Goal: Task Accomplishment & Management: Manage account settings

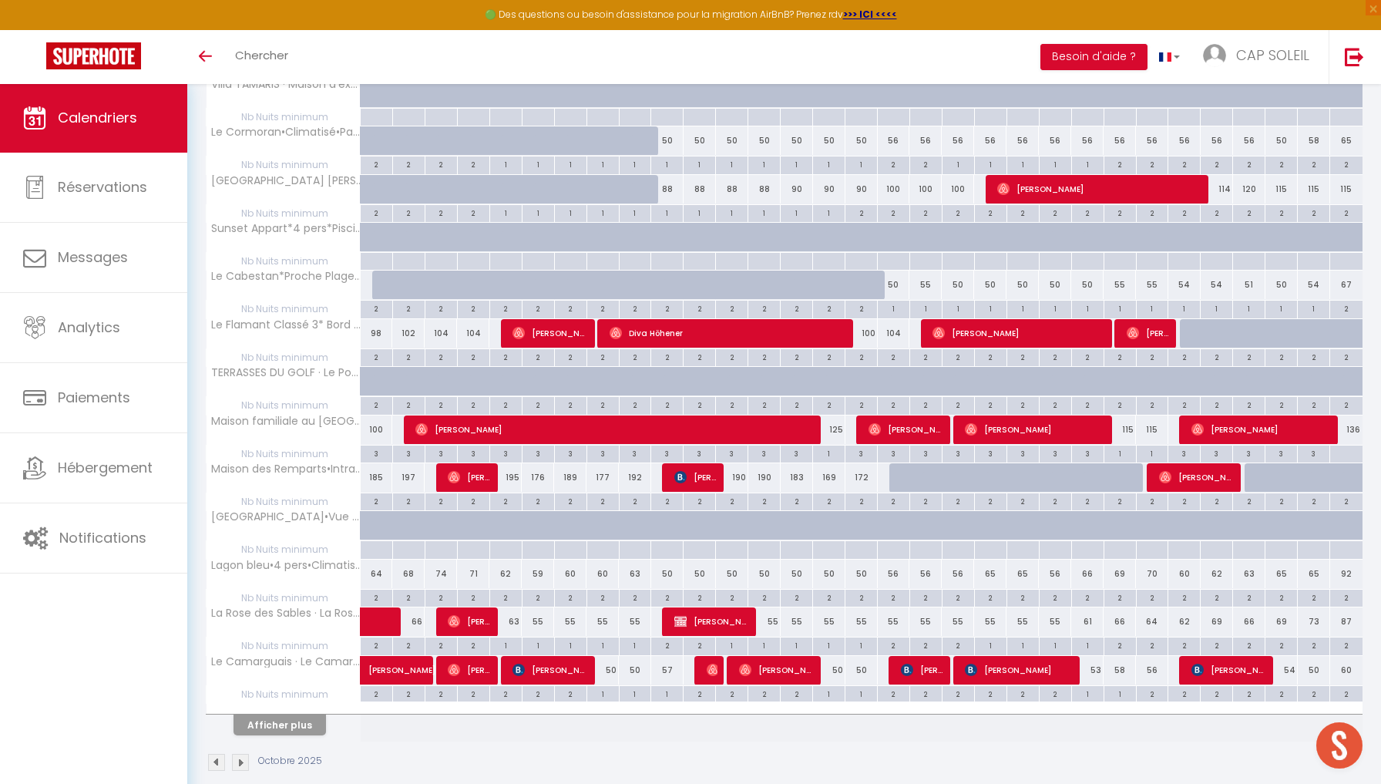
scroll to position [614, 0]
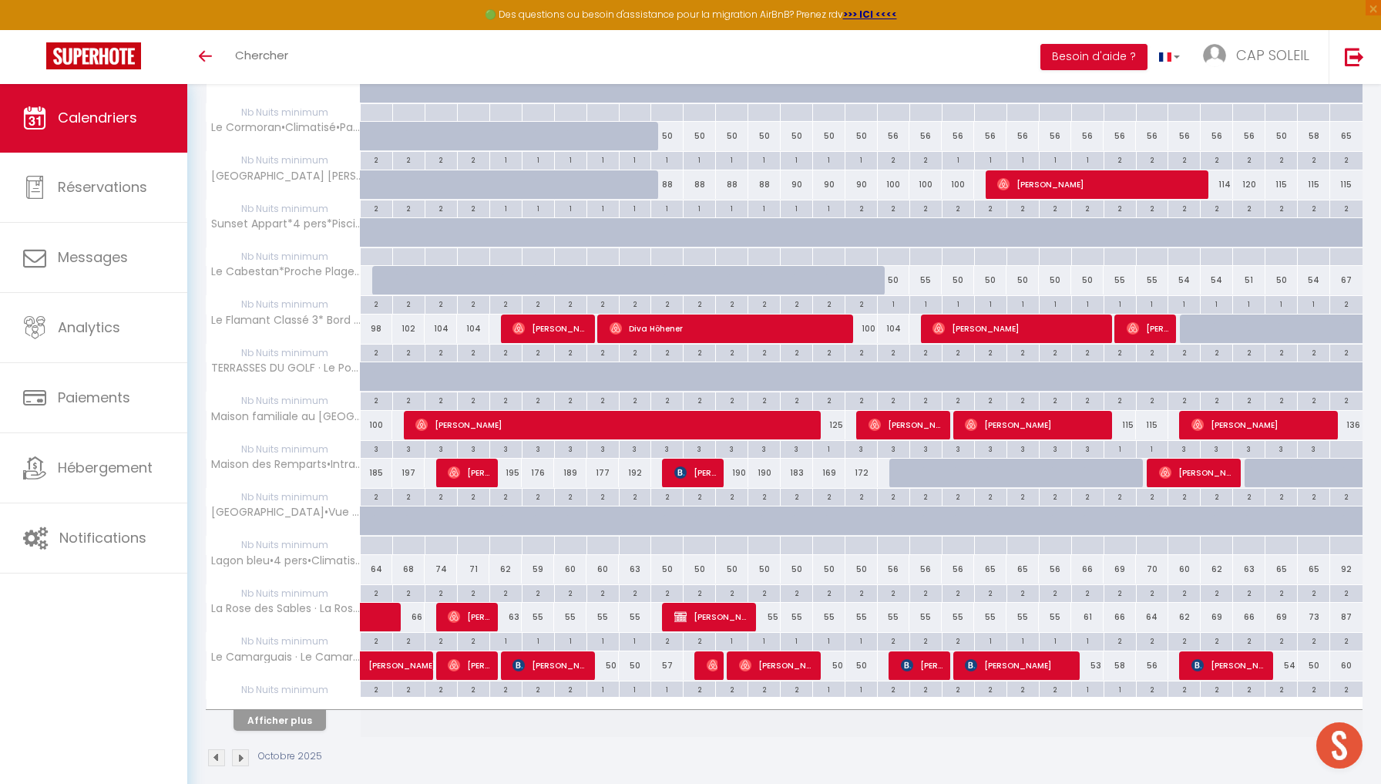
click at [302, 707] on button "Afficher plus" at bounding box center [280, 720] width 93 height 21
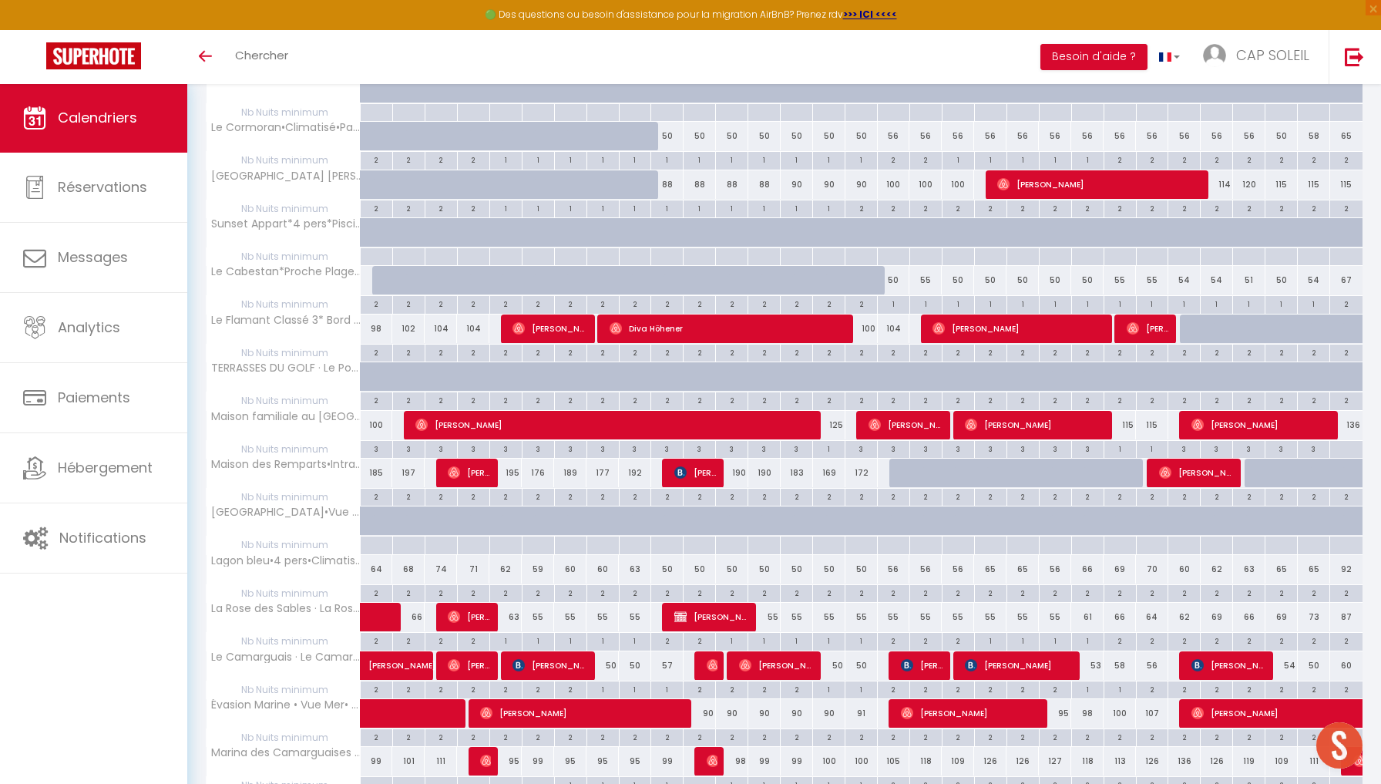
click at [685, 470] on img at bounding box center [680, 472] width 12 height 12
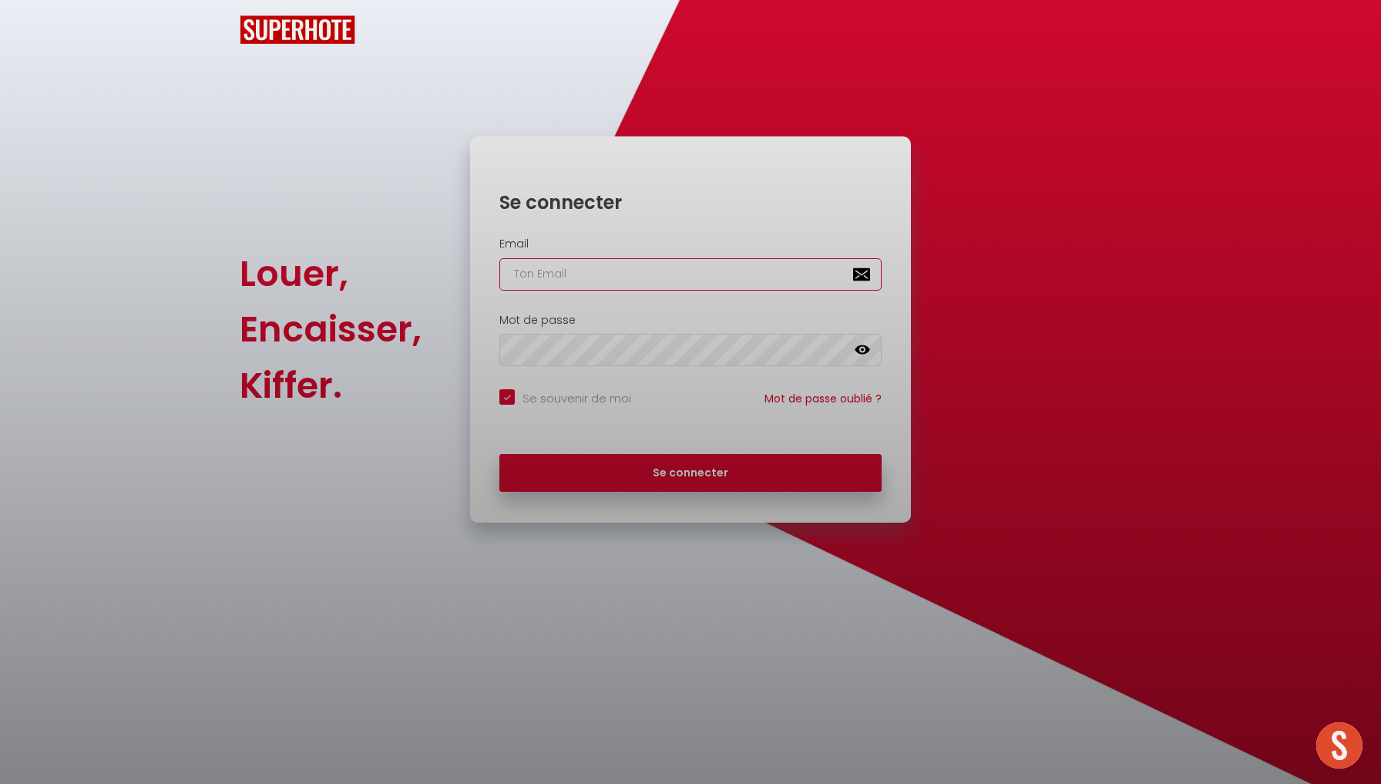
checkbox input "true"
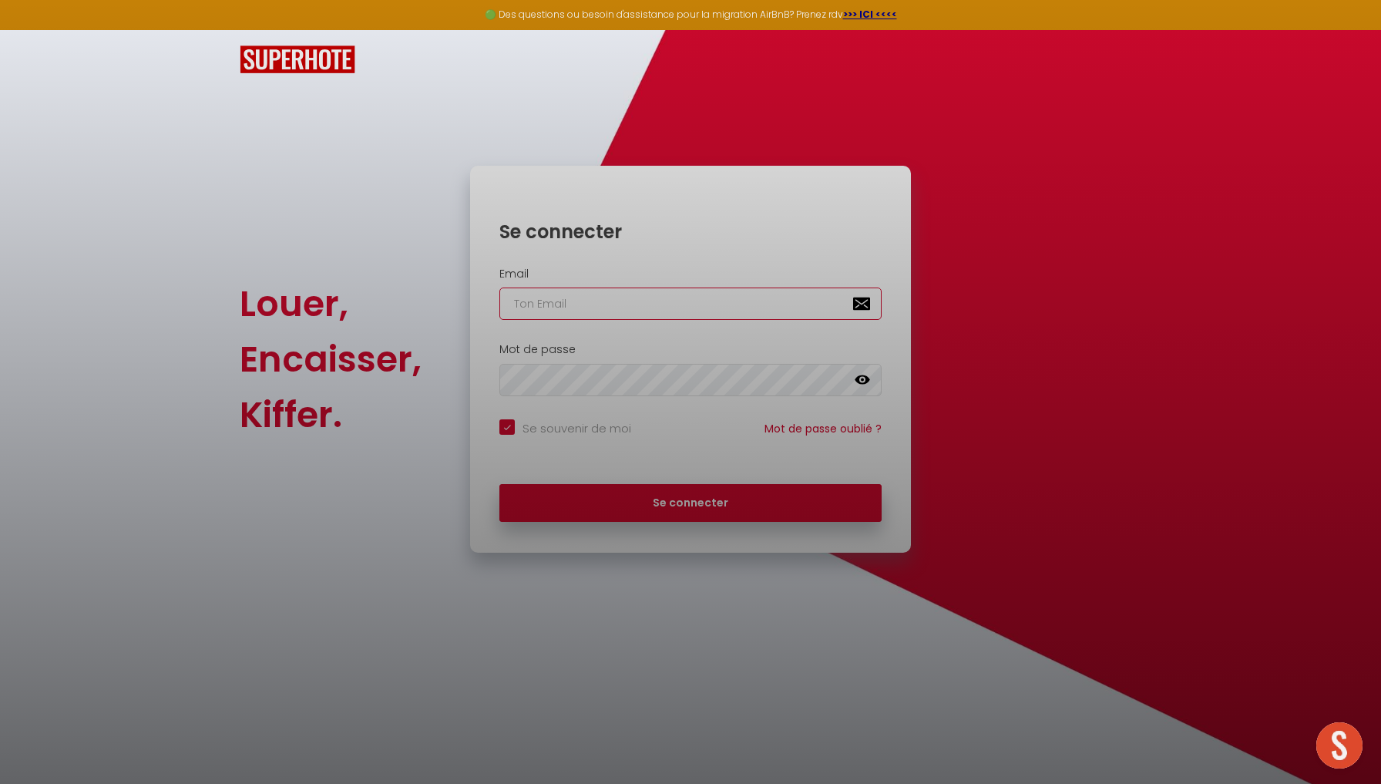
type input "[EMAIL_ADDRESS][DOMAIN_NAME]"
click at [691, 500] on button "Se connecter" at bounding box center [691, 503] width 382 height 39
checkbox input "true"
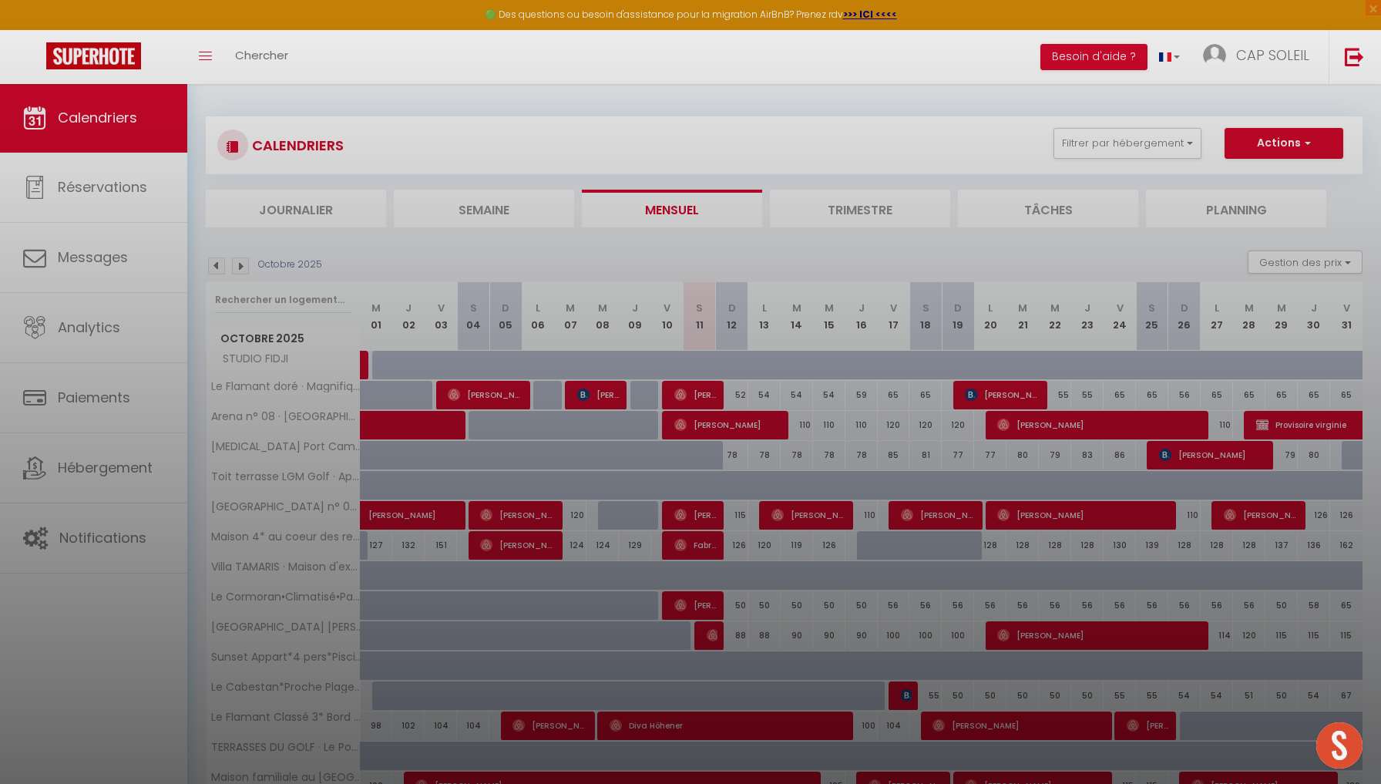
click at [1020, 52] on div at bounding box center [690, 392] width 1381 height 784
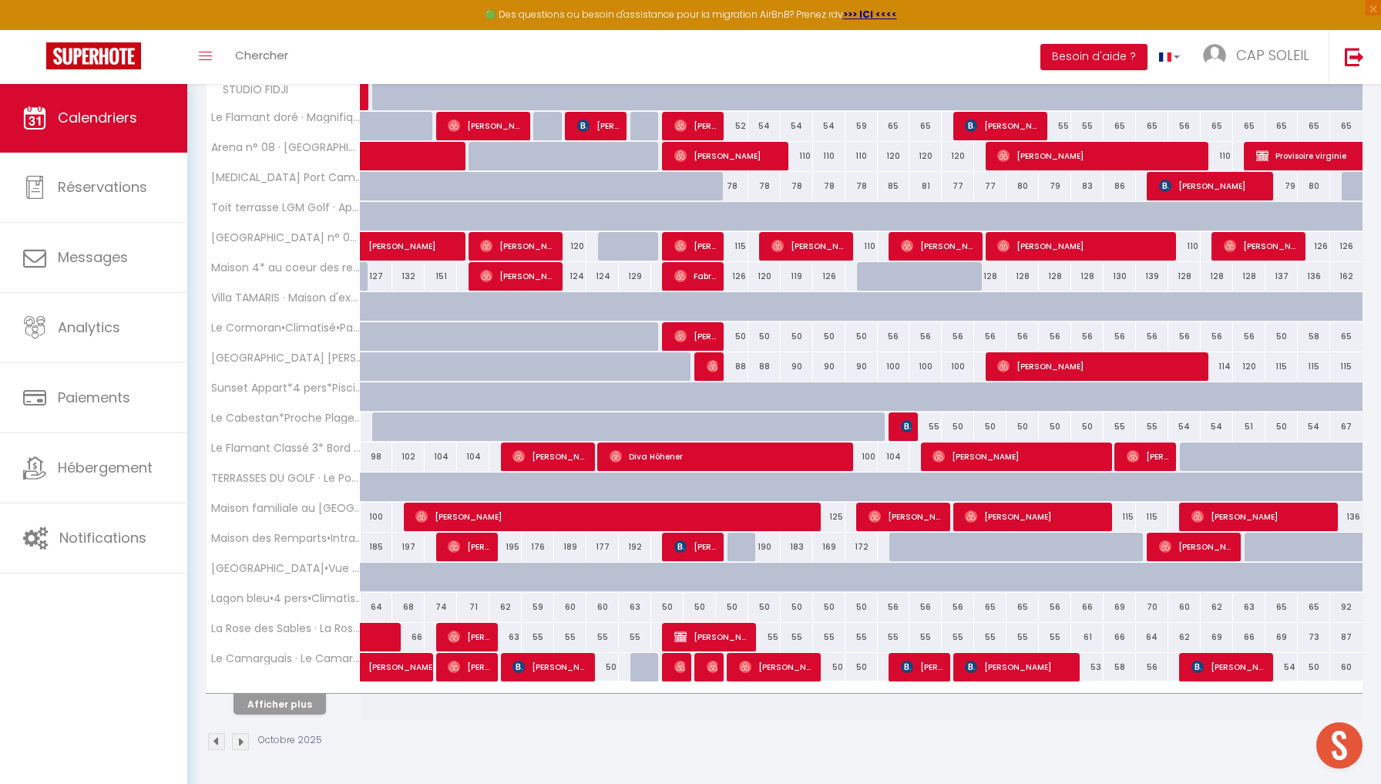
scroll to position [268, 0]
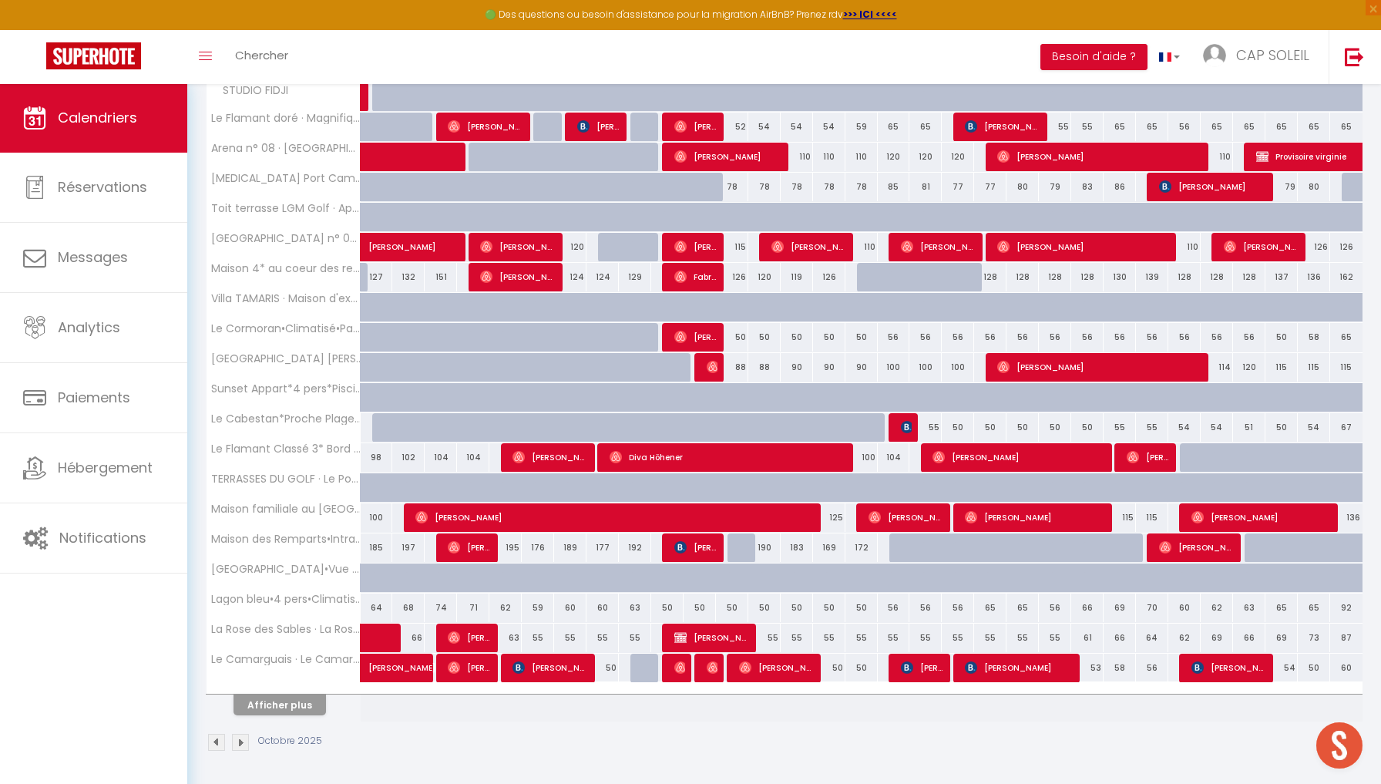
click at [280, 706] on button "Afficher plus" at bounding box center [280, 705] width 93 height 21
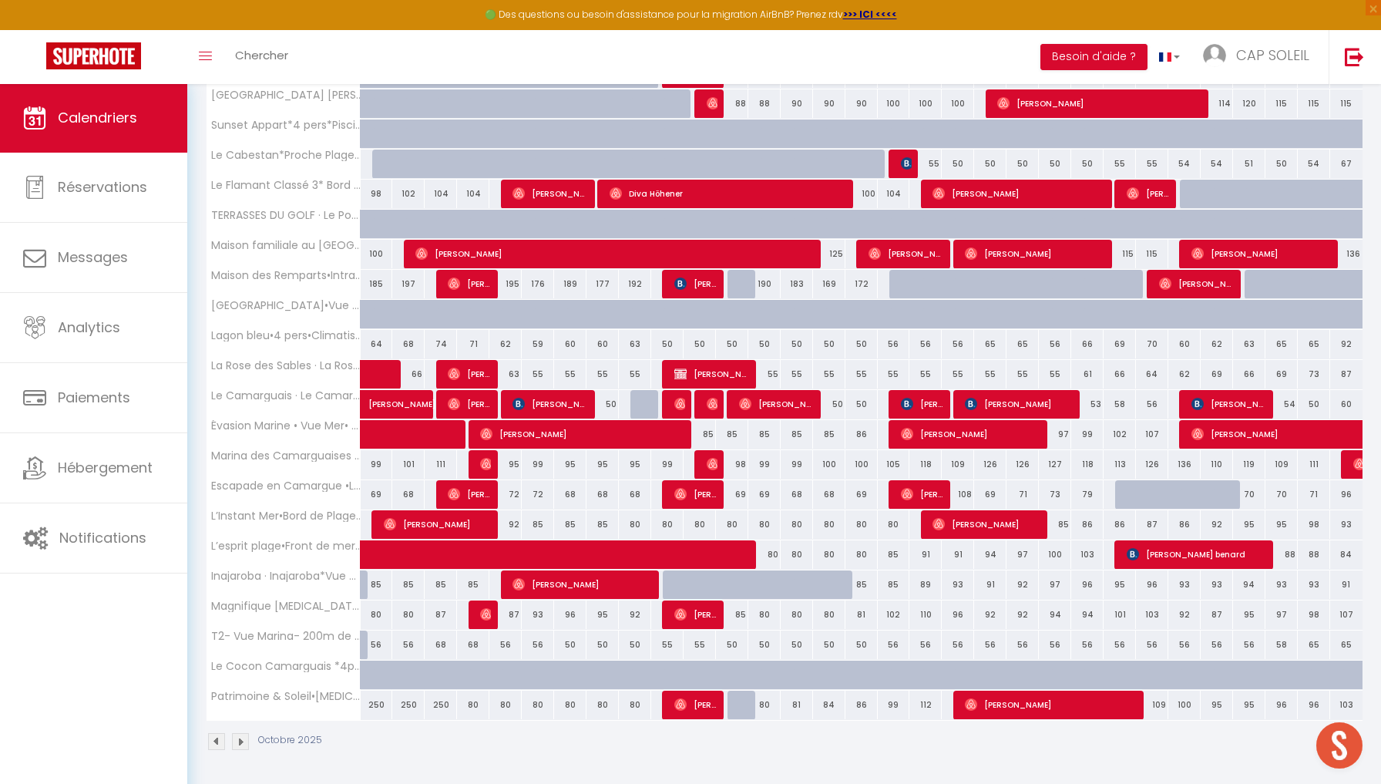
scroll to position [531, 0]
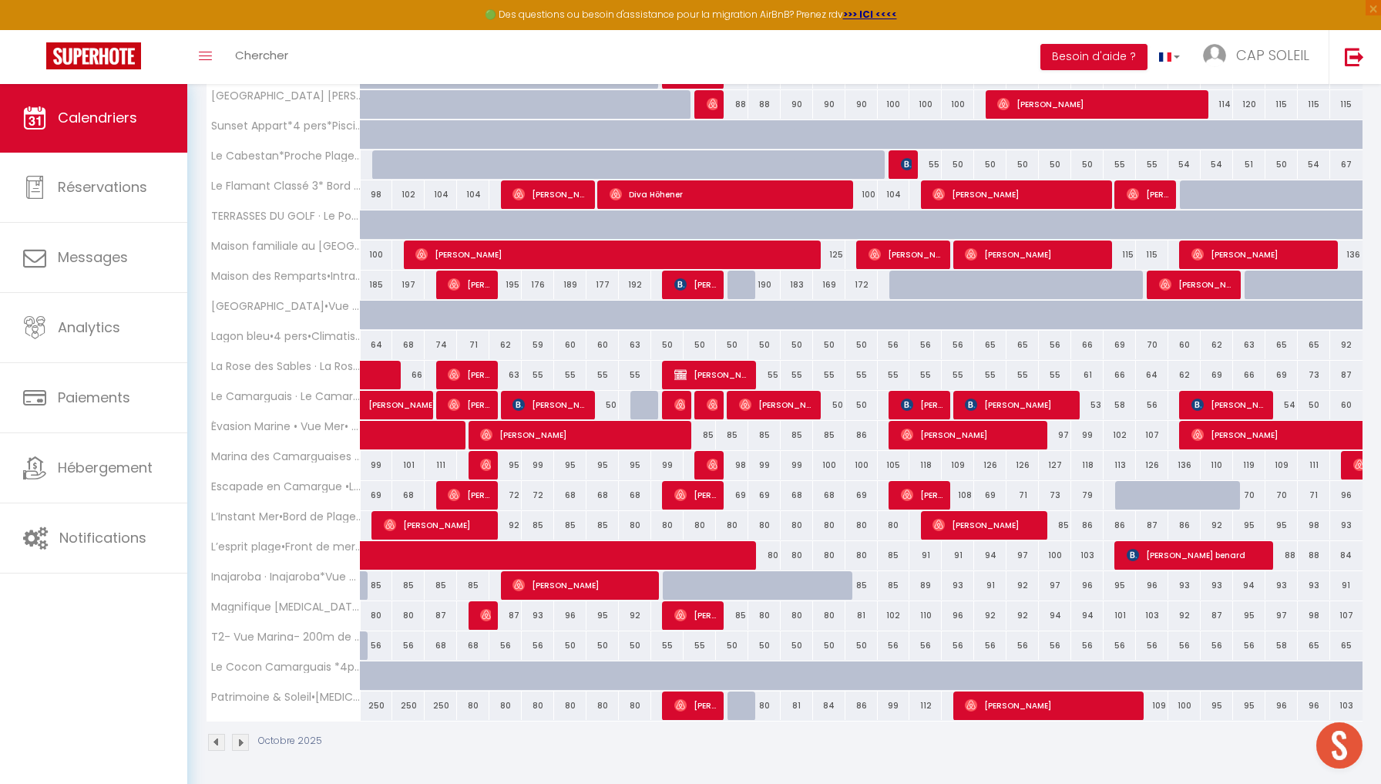
click at [828, 675] on div at bounding box center [841, 684] width 32 height 29
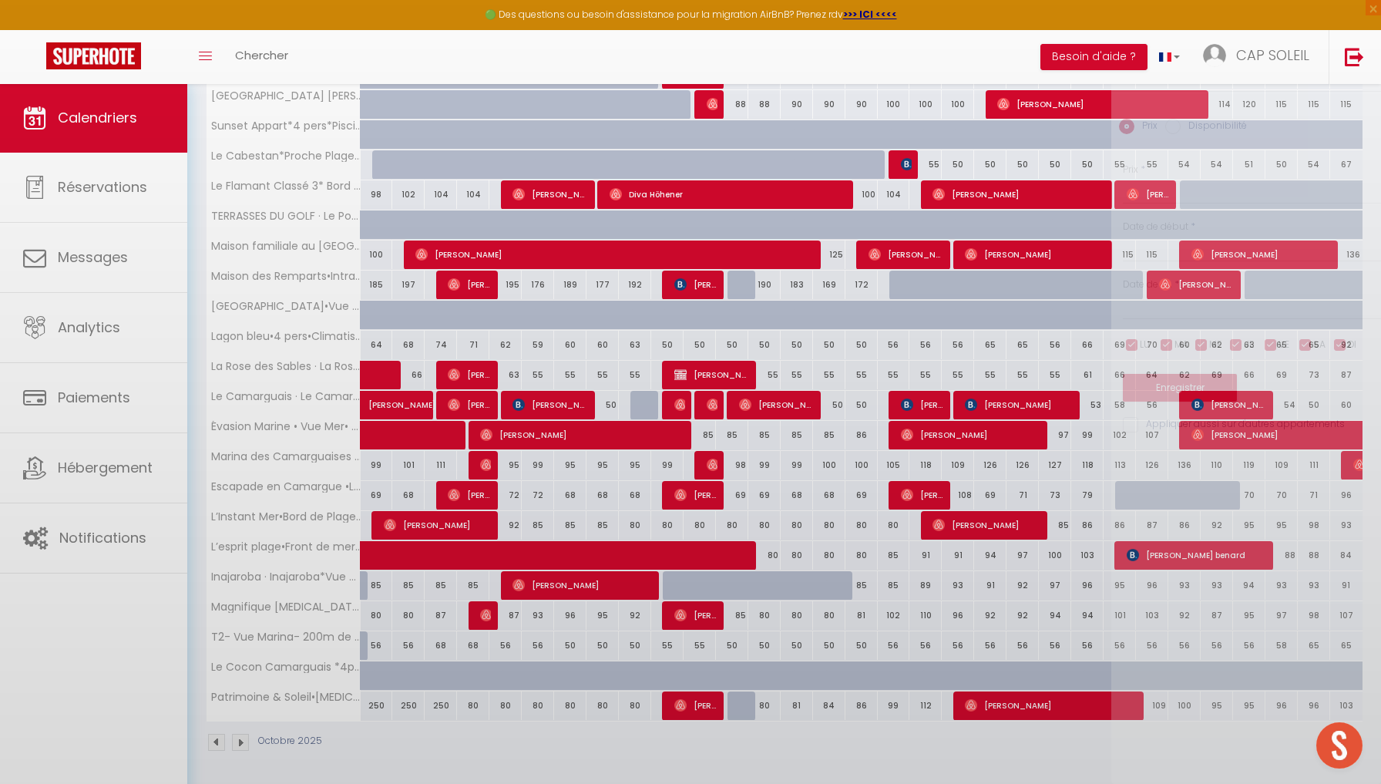
type input "70"
select select "1"
type input "Mer 15 Octobre 2025"
type input "Jeu 16 Octobre 2025"
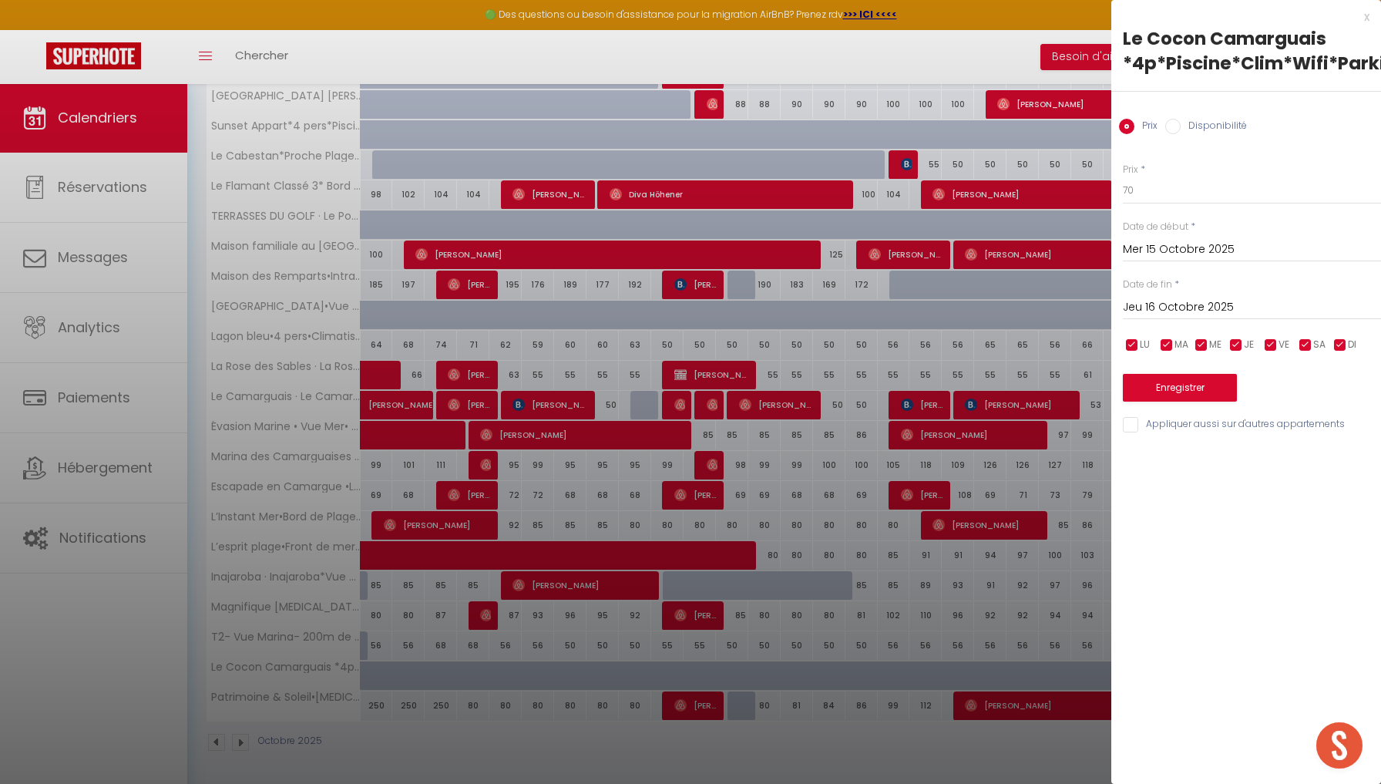
click at [1020, 125] on input "Disponibilité" at bounding box center [1173, 126] width 15 height 15
radio input "true"
radio input "false"
click at [1020, 307] on input "Jeu 16 Octobre 2025" at bounding box center [1252, 309] width 258 height 20
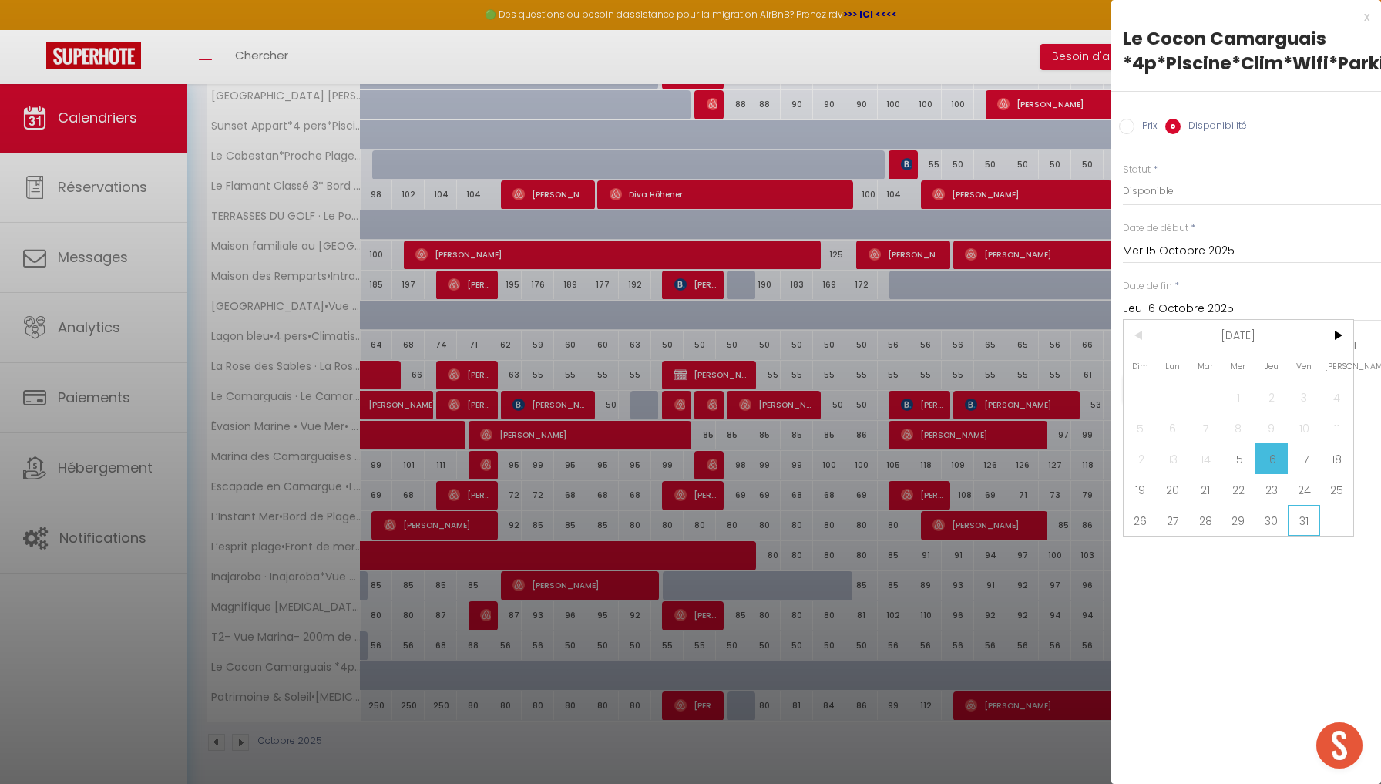
click at [1020, 523] on span "31" at bounding box center [1304, 520] width 33 height 31
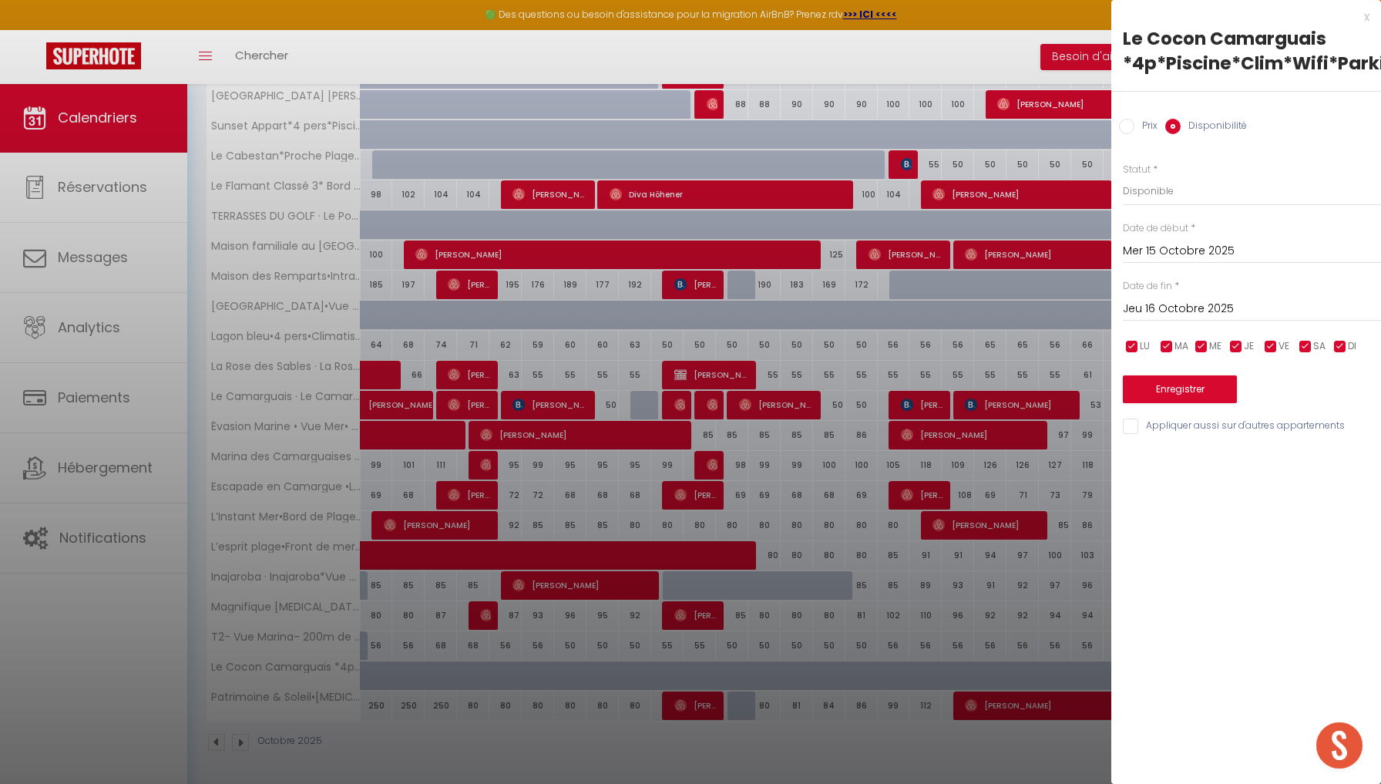
type input "Ven 31 Octobre 2025"
click at [1020, 384] on button "Enregistrer" at bounding box center [1180, 389] width 114 height 28
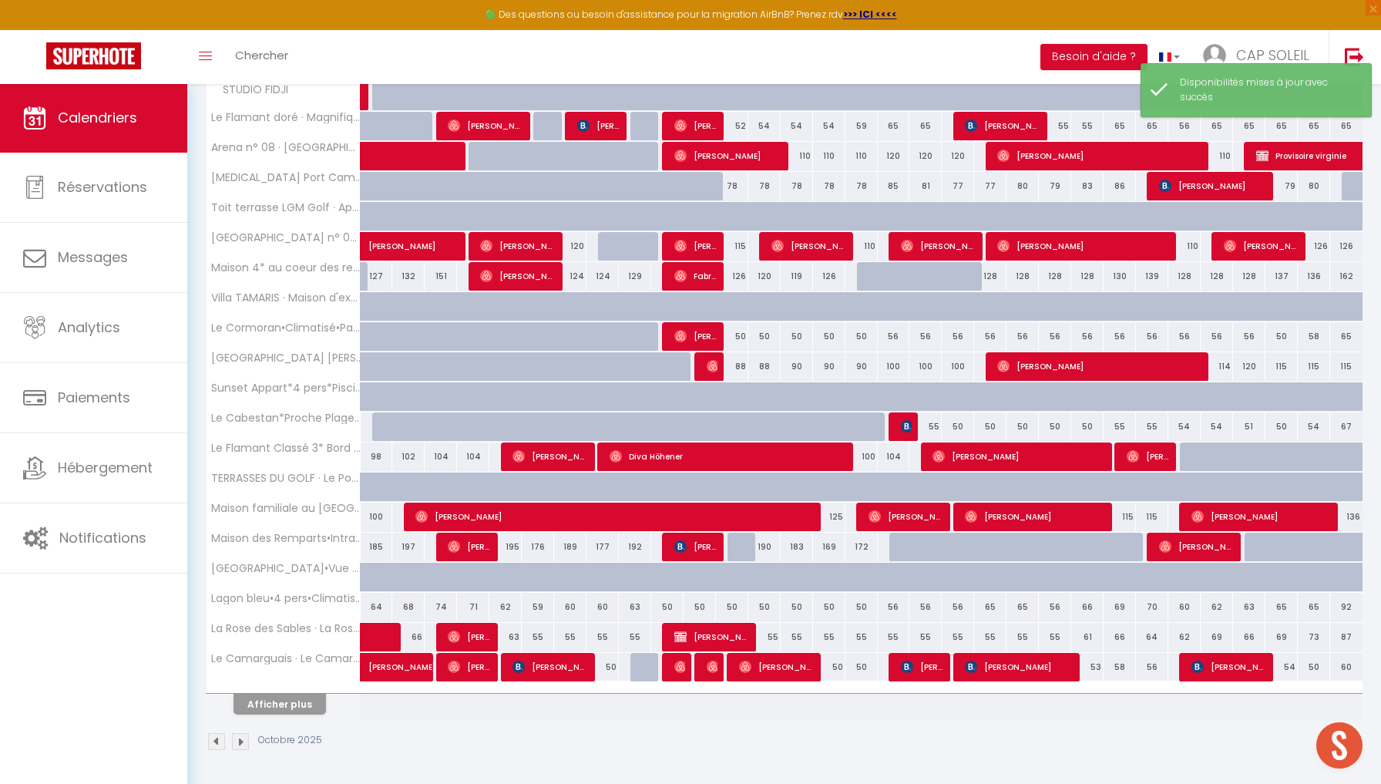
scroll to position [268, 0]
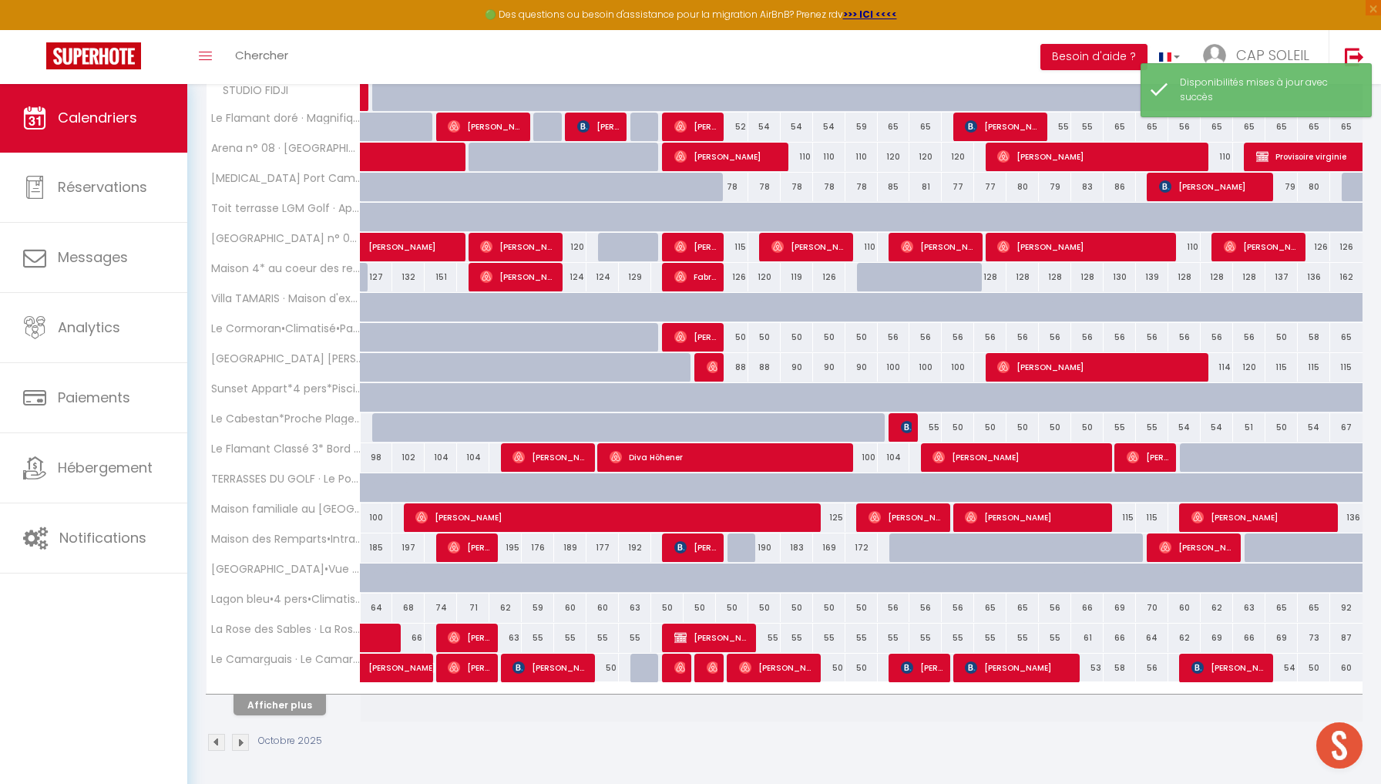
click at [267, 696] on button "Afficher plus" at bounding box center [280, 705] width 93 height 21
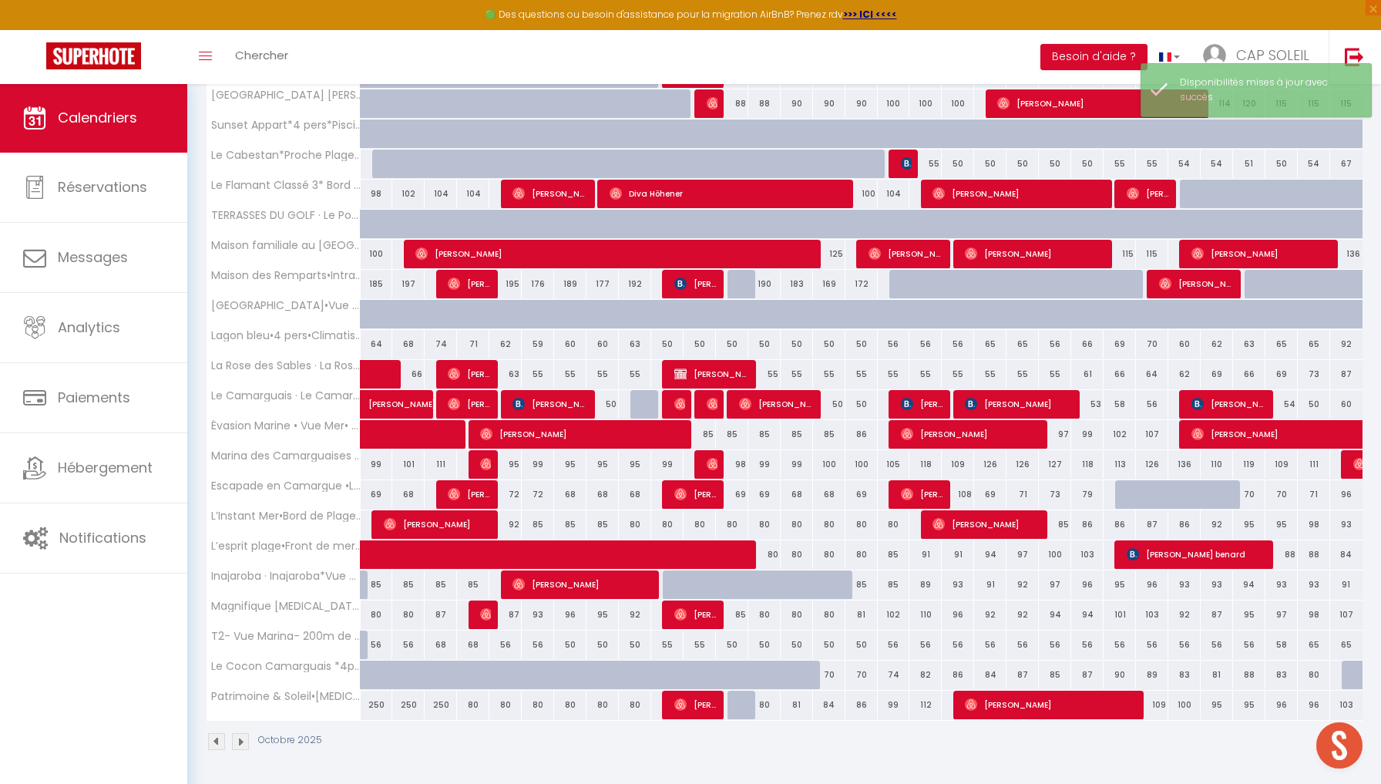
scroll to position [531, 0]
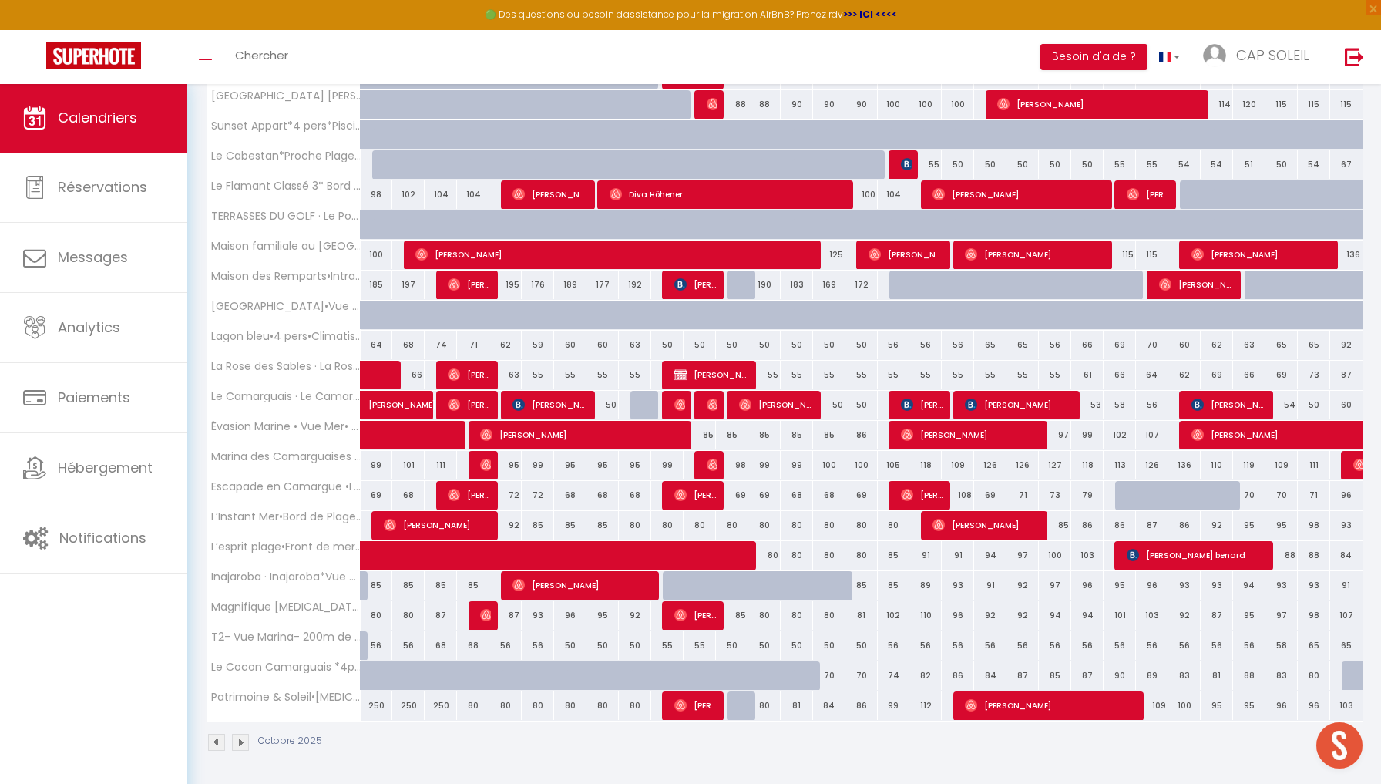
click at [1020, 671] on div at bounding box center [1358, 675] width 32 height 29
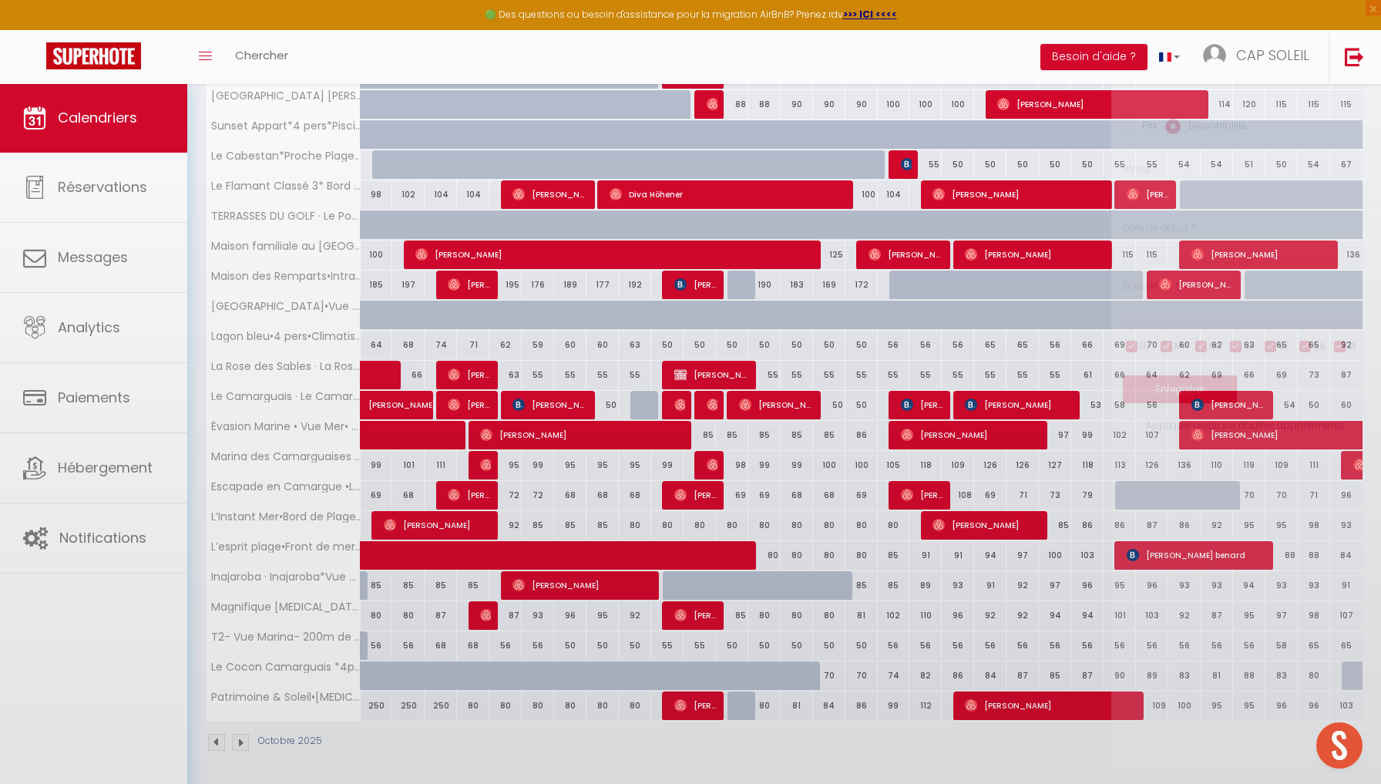
select select "1"
type input "Ven 31 Octobre 2025"
type input "[DATE]"
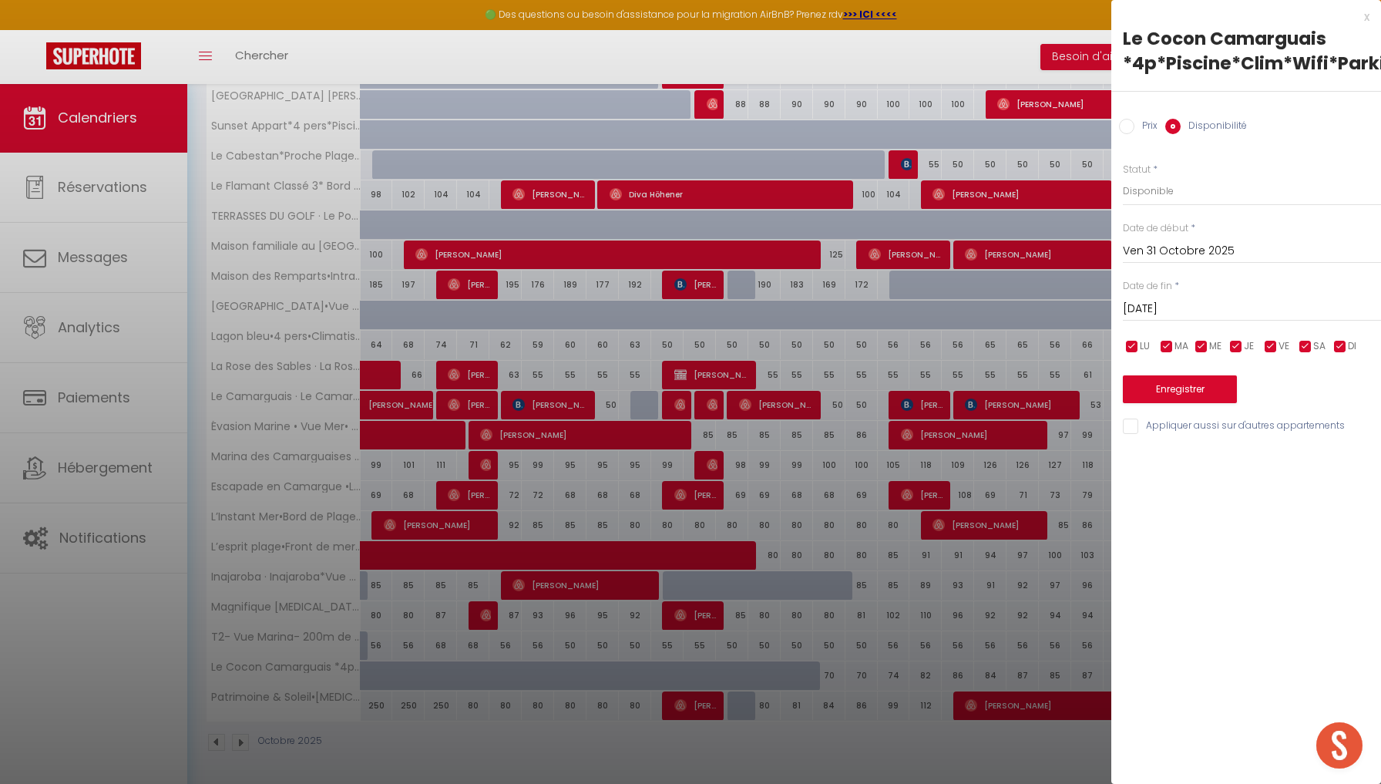
click at [1020, 383] on button "Enregistrer" at bounding box center [1180, 389] width 114 height 28
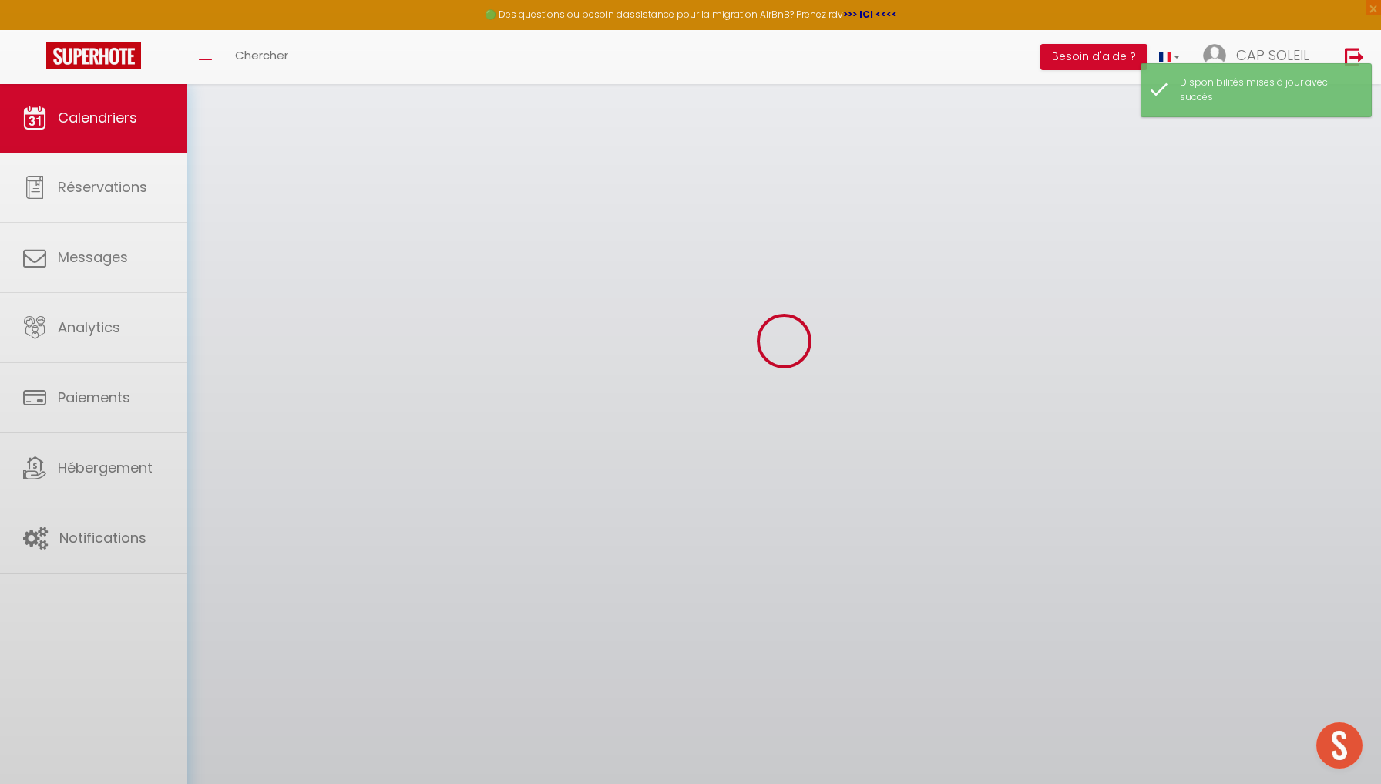
scroll to position [83, 0]
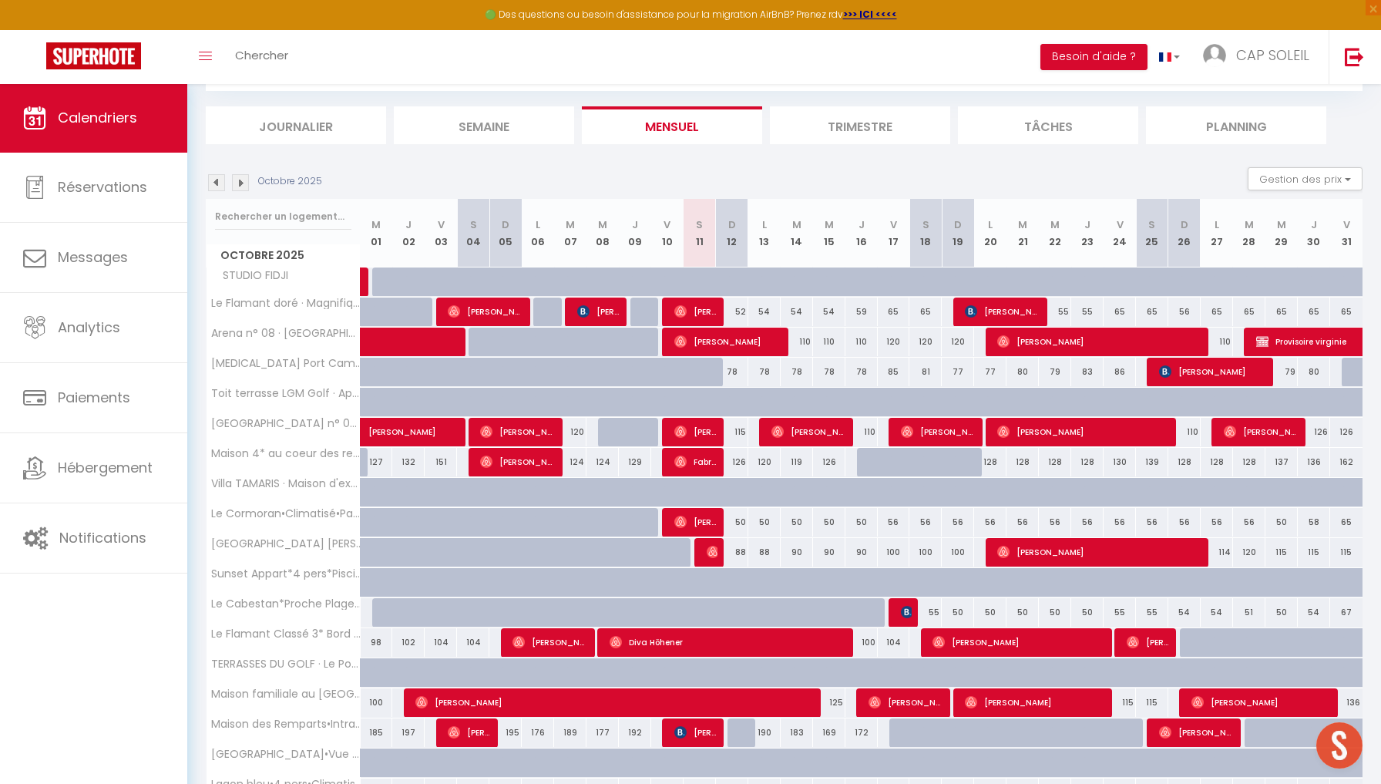
click at [947, 641] on span "[PERSON_NAME]" at bounding box center [1019, 641] width 173 height 29
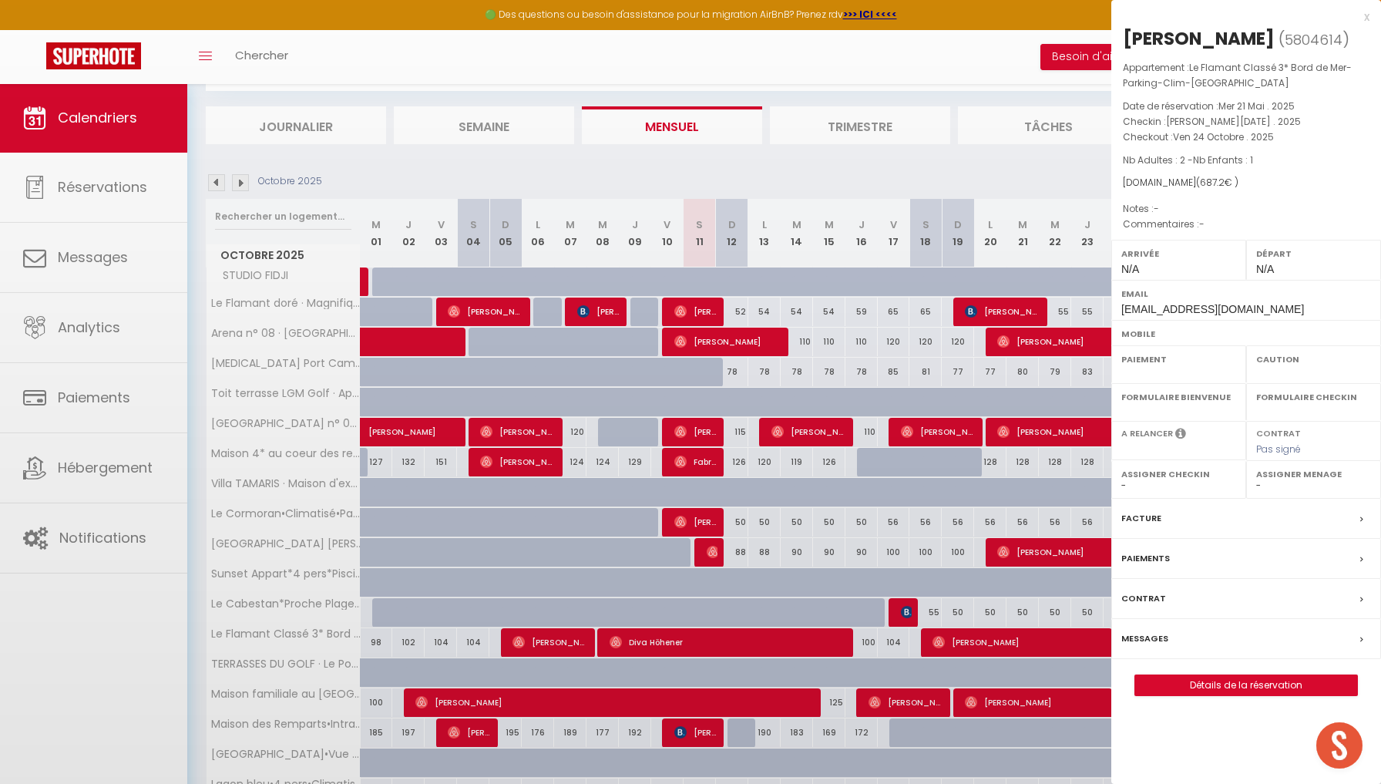
select select "OK"
select select "0"
select select "1"
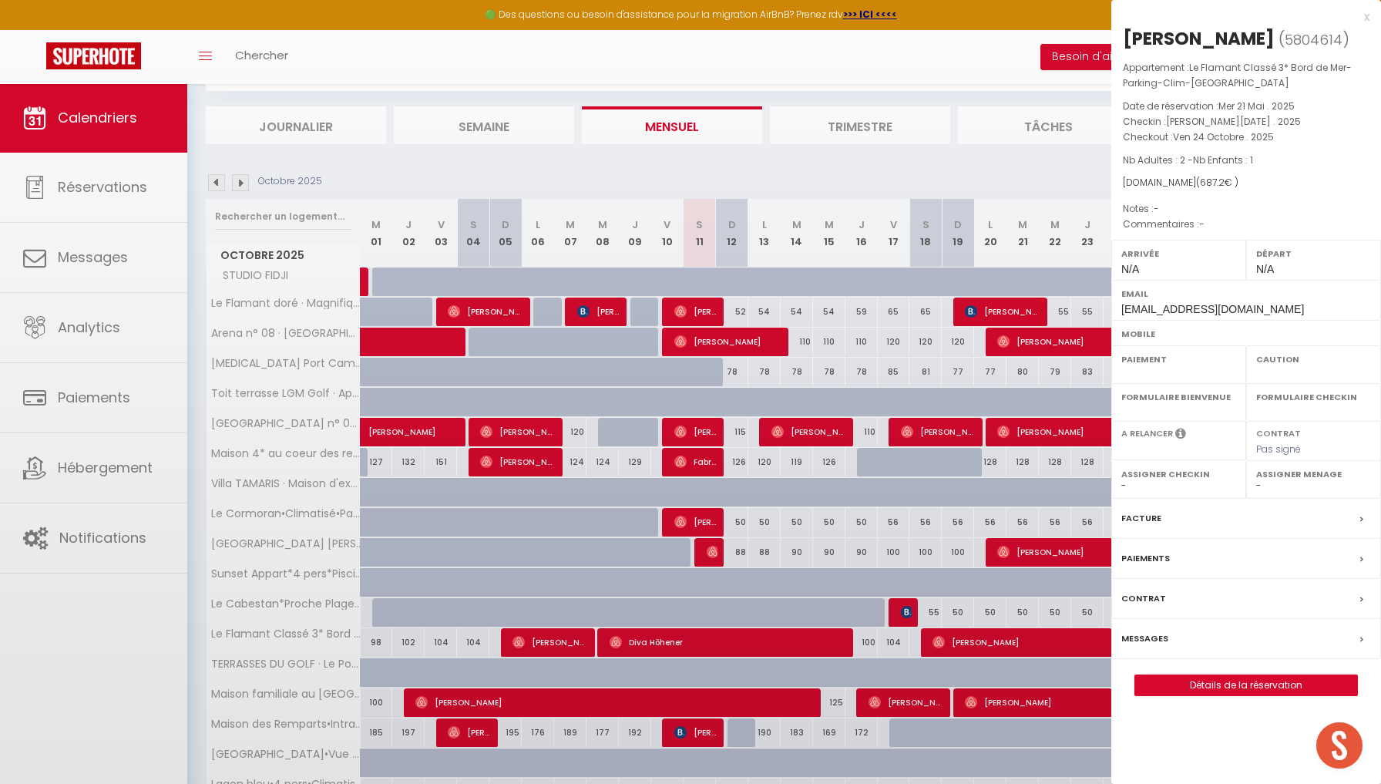
select select
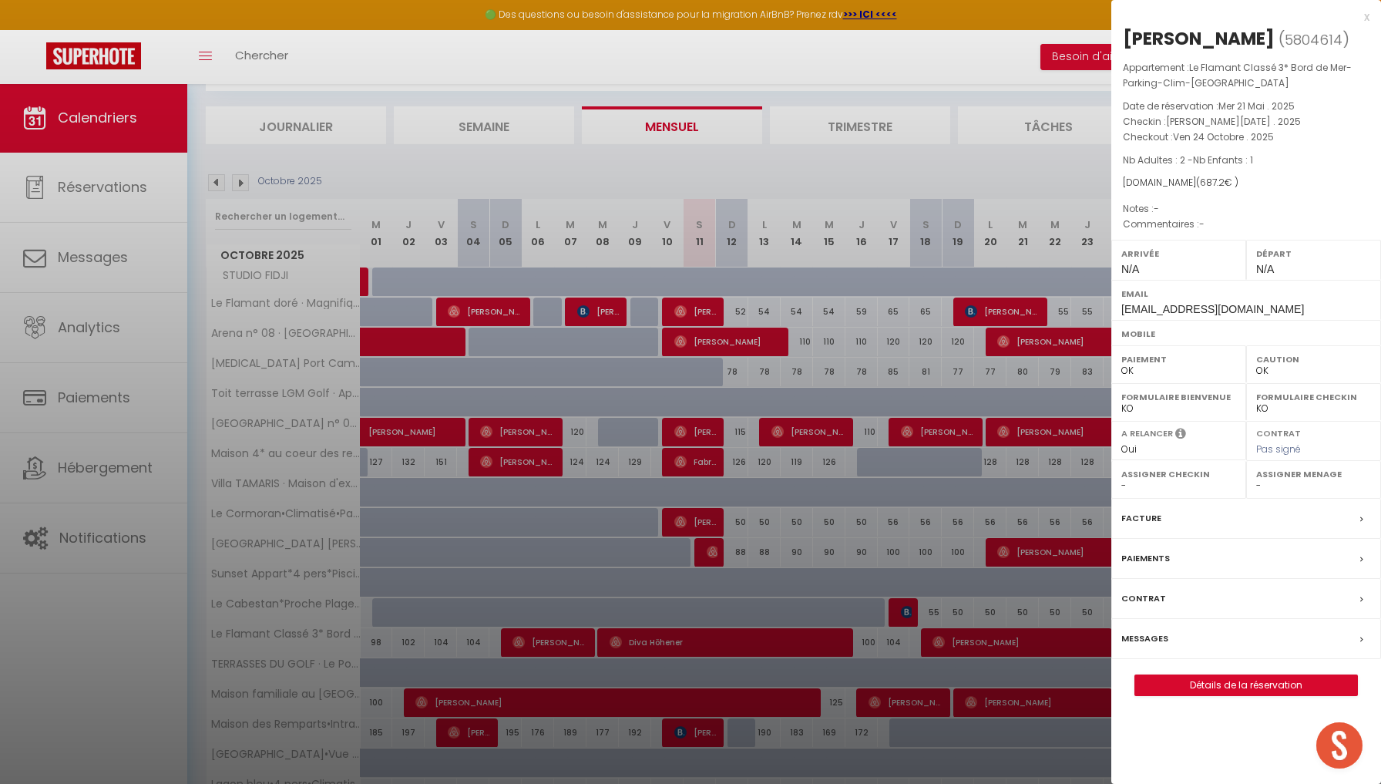
click at [1020, 15] on div "x" at bounding box center [1241, 17] width 258 height 19
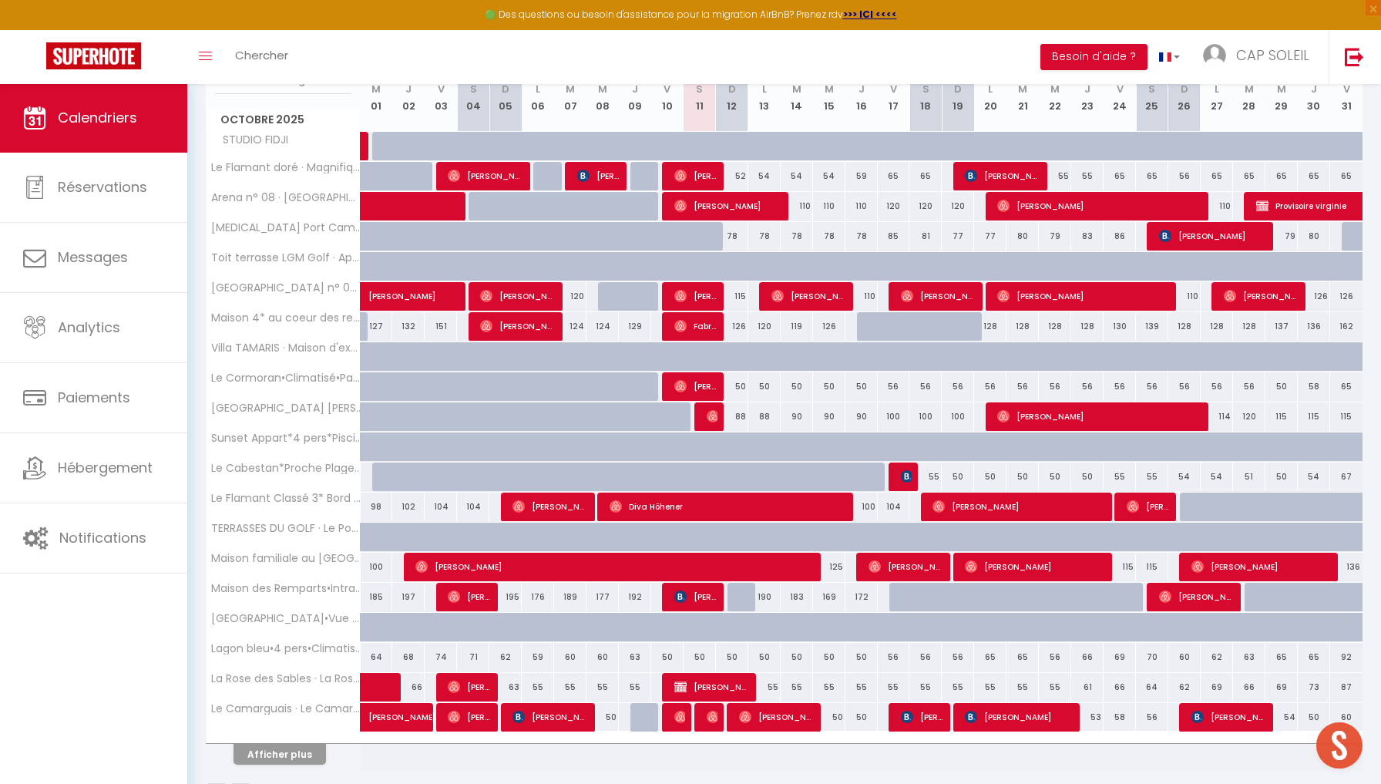
scroll to position [220, 0]
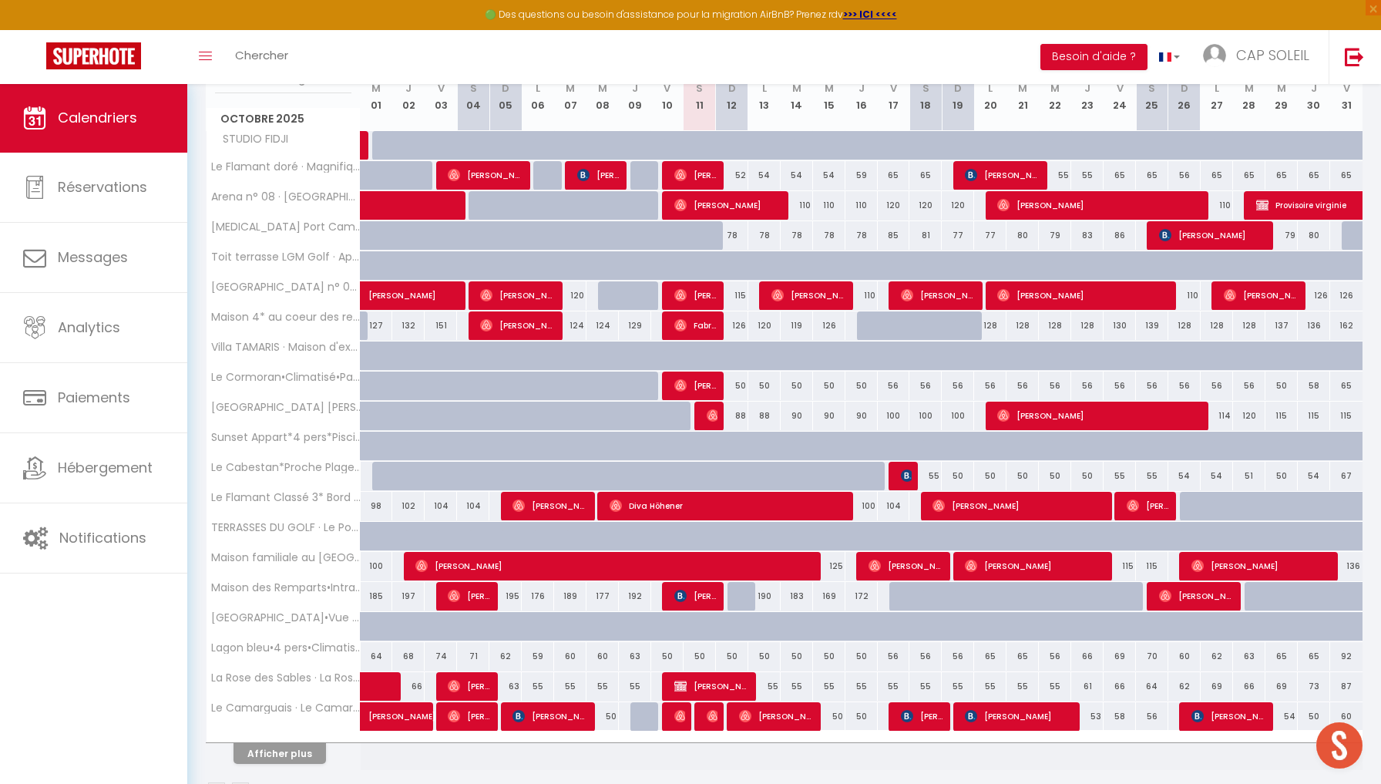
click at [288, 707] on button "Afficher plus" at bounding box center [280, 753] width 93 height 21
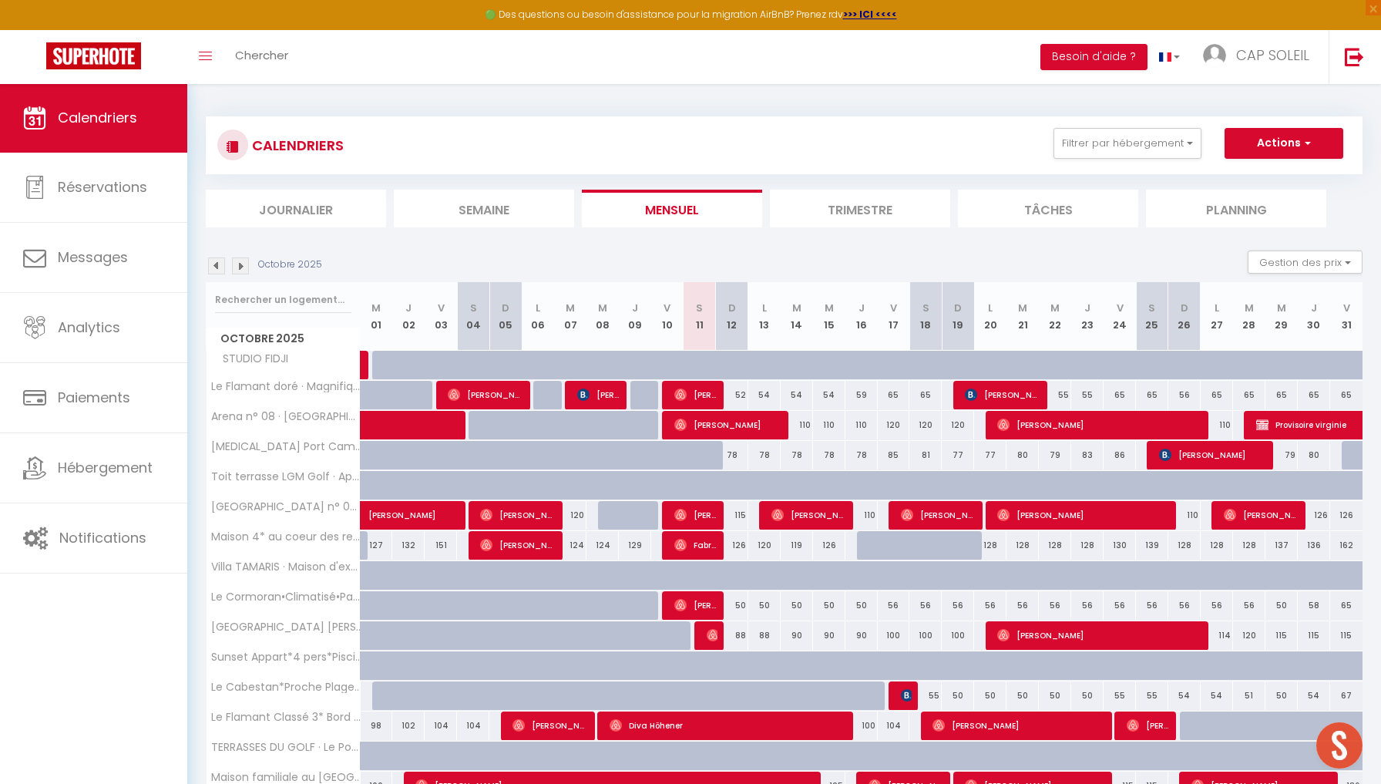
scroll to position [0, 0]
click at [1020, 56] on button "Besoin d'aide ?" at bounding box center [1094, 57] width 107 height 26
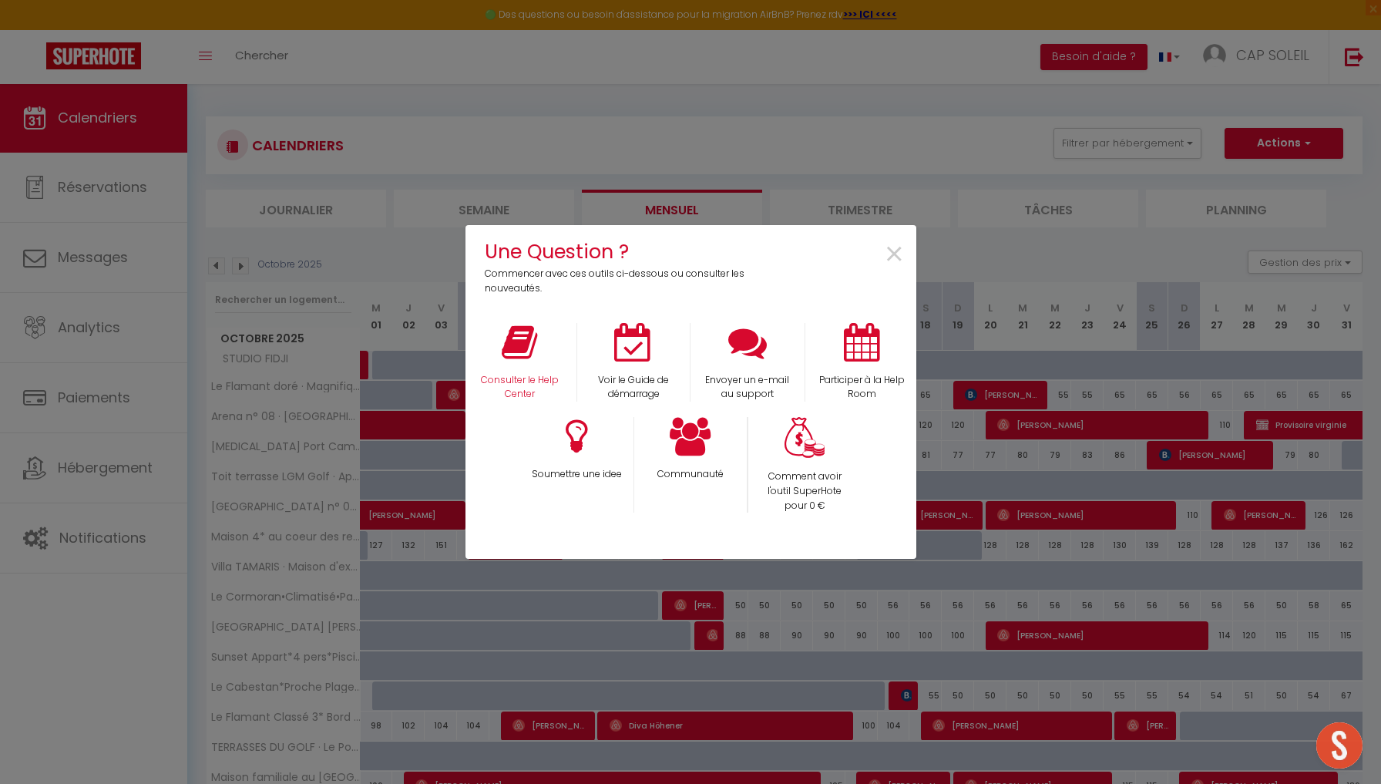
click at [518, 370] on div "Consulter le Help Center" at bounding box center [520, 362] width 114 height 79
click at [521, 352] on icon at bounding box center [519, 342] width 35 height 39
